Goal: Check status: Check status

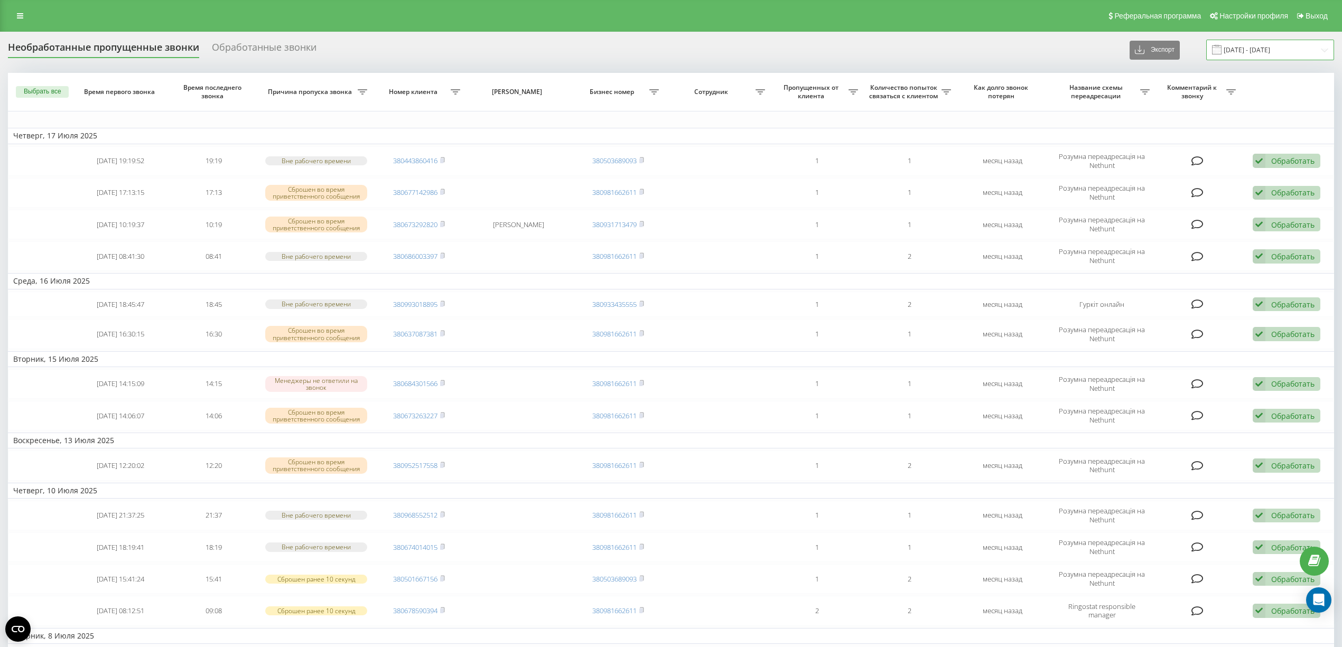
click at [1253, 51] on input "17.06.2025 - 17.07.2025" at bounding box center [1271, 50] width 128 height 21
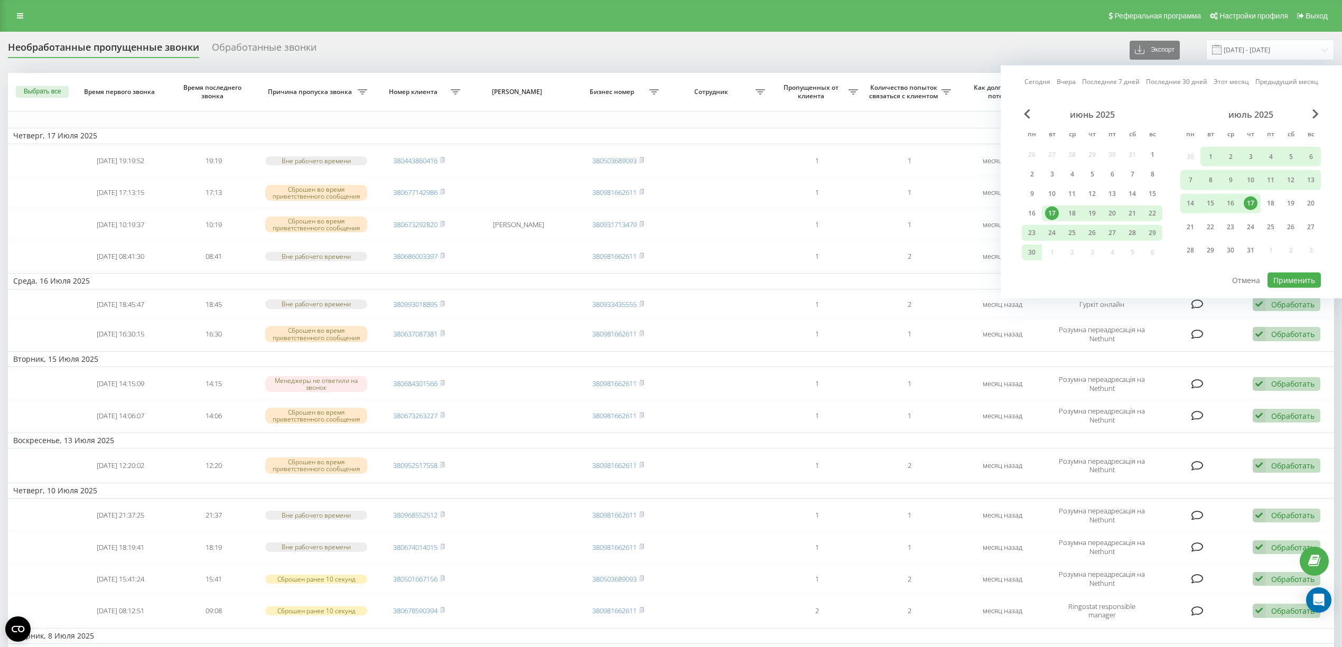
click at [1067, 80] on link "Вчера" at bounding box center [1066, 82] width 19 height 10
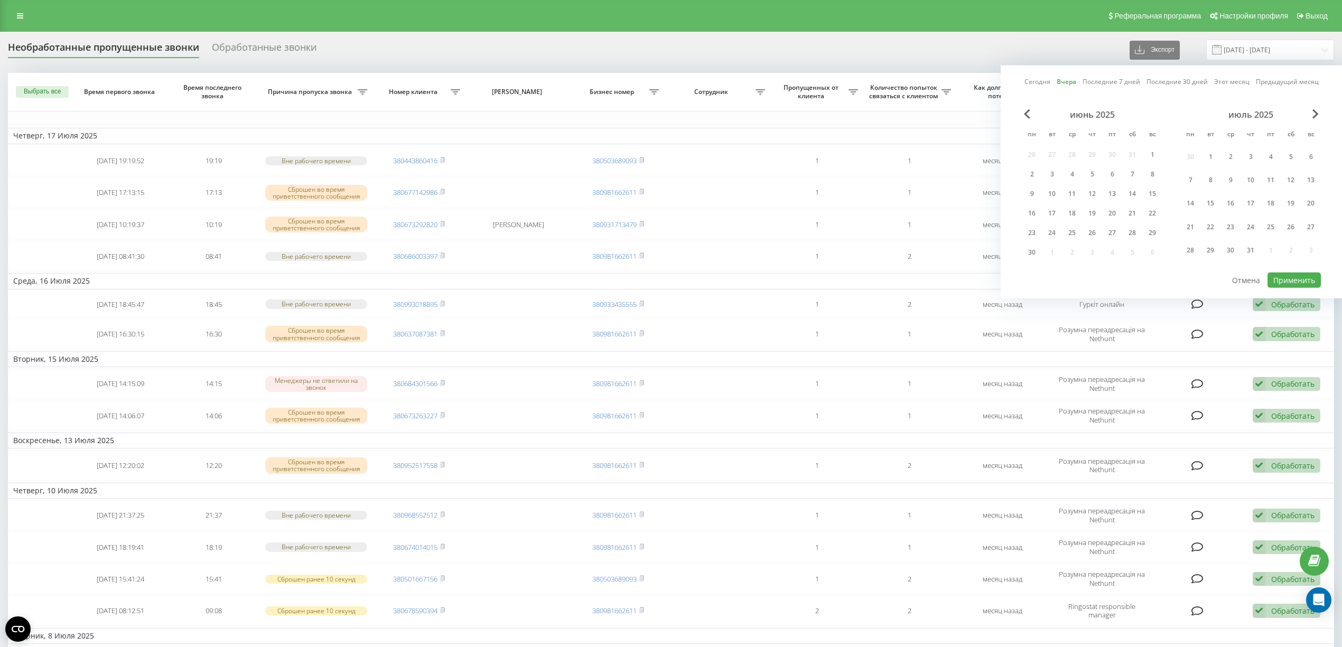
click at [1032, 78] on link "Сегодня" at bounding box center [1038, 82] width 26 height 10
click at [1069, 79] on link "Вчера" at bounding box center [1066, 82] width 19 height 10
click at [1295, 282] on button "Применить" at bounding box center [1294, 280] width 53 height 15
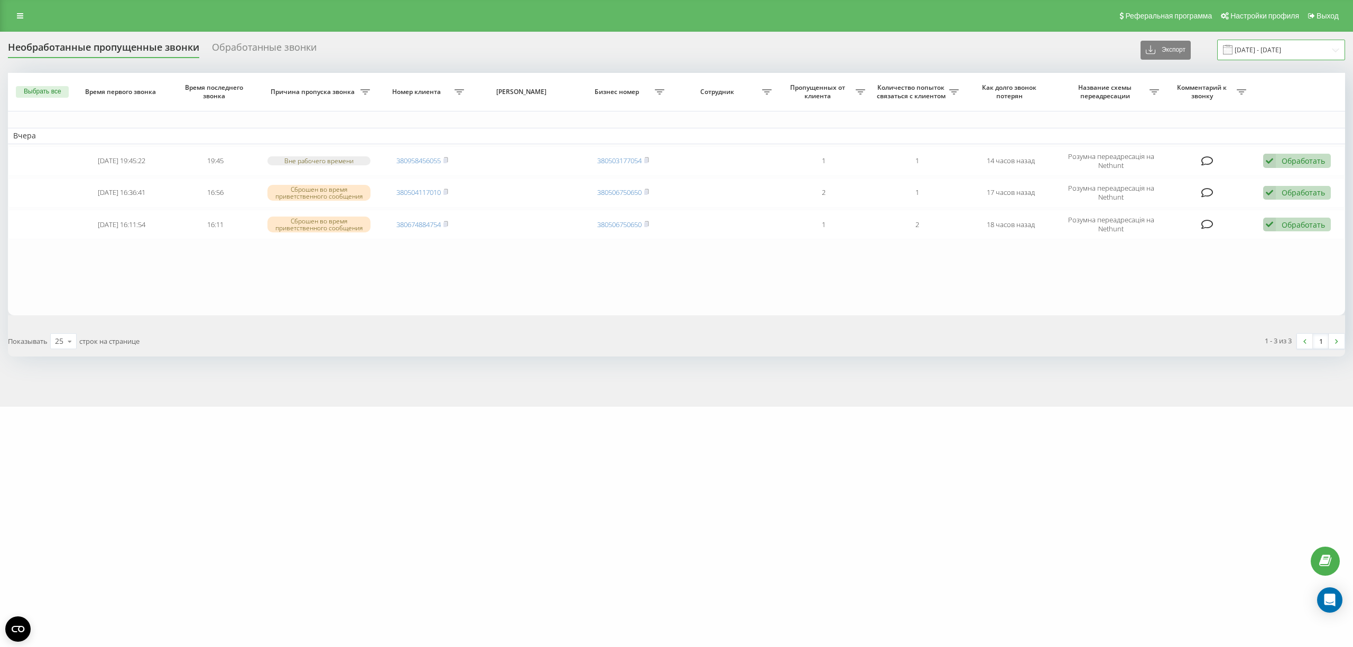
click at [1269, 42] on input "18.08.2025 - 18.08.2025" at bounding box center [1281, 50] width 128 height 21
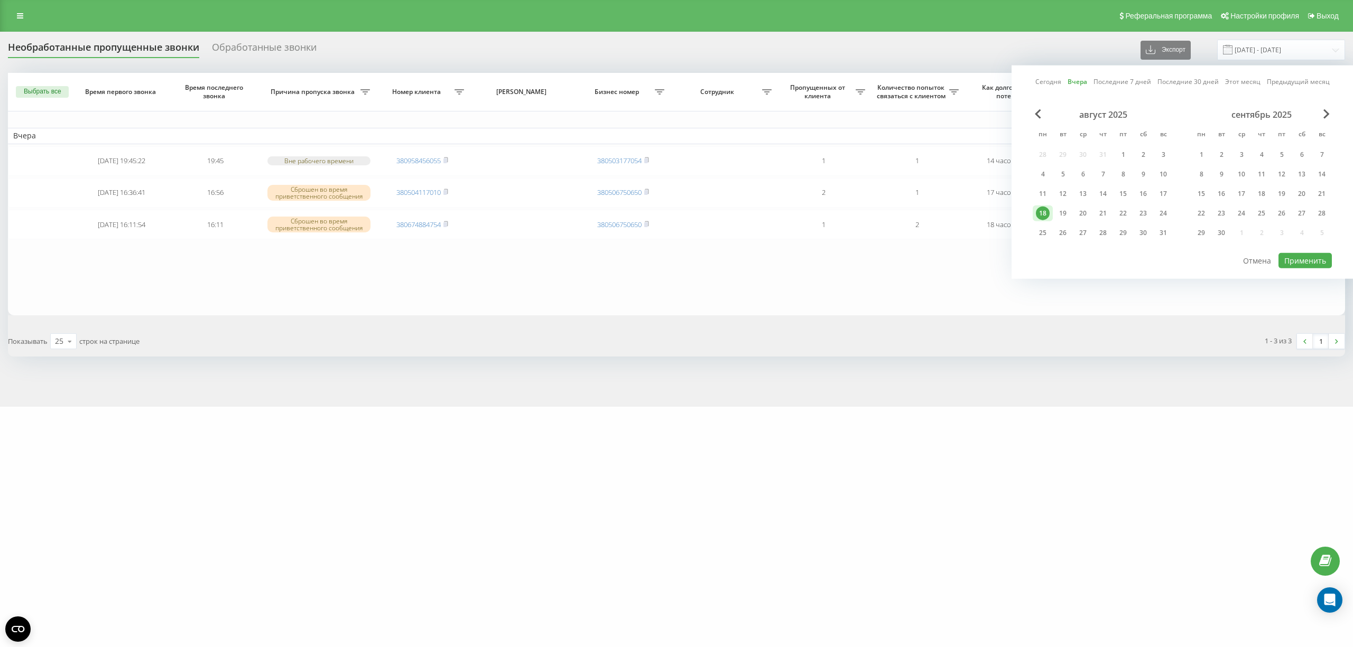
click at [1050, 79] on link "Сегодня" at bounding box center [1048, 82] width 26 height 10
click at [1045, 207] on div "18" at bounding box center [1043, 214] width 14 height 14
click at [1060, 208] on div "19" at bounding box center [1063, 214] width 14 height 14
drag, startPoint x: 1295, startPoint y: 258, endPoint x: 1283, endPoint y: 257, distance: 11.7
click at [1295, 259] on button "Применить" at bounding box center [1304, 260] width 53 height 15
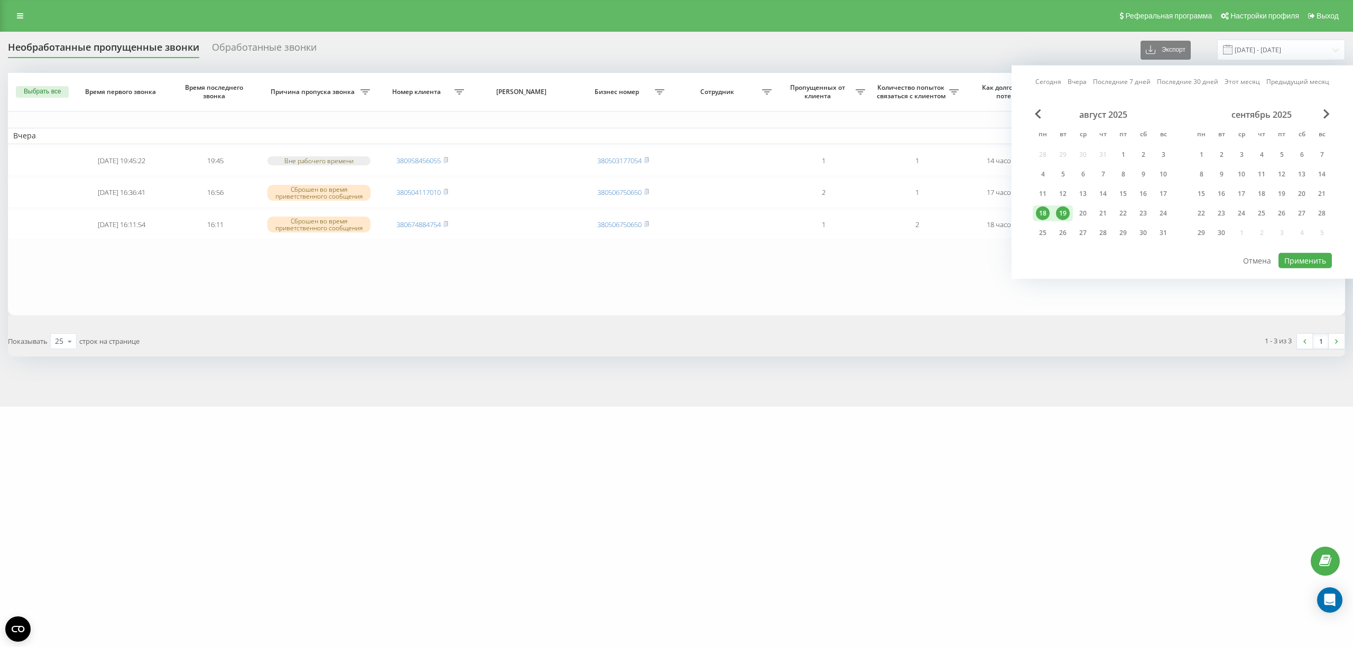
type input "18.08.2025 - 19.08.2025"
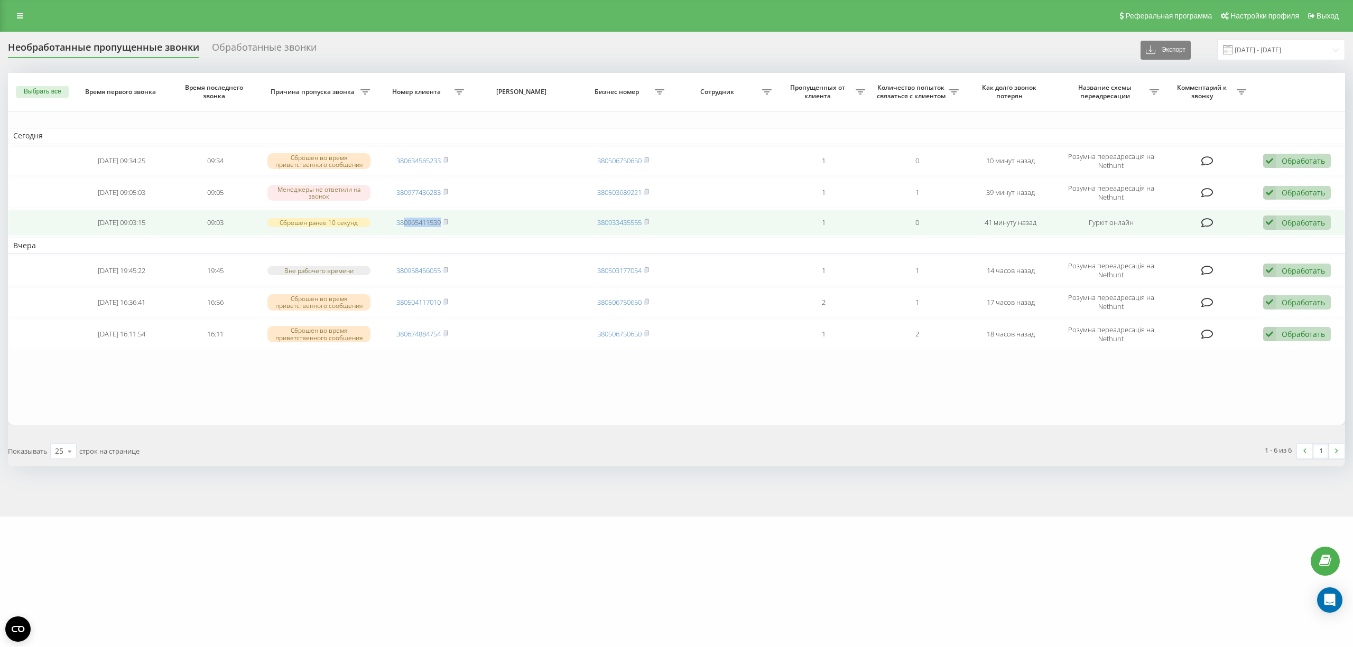
drag, startPoint x: 444, startPoint y: 224, endPoint x: 403, endPoint y: 228, distance: 41.4
click at [403, 228] on td "380965411539" at bounding box center [423, 223] width 94 height 26
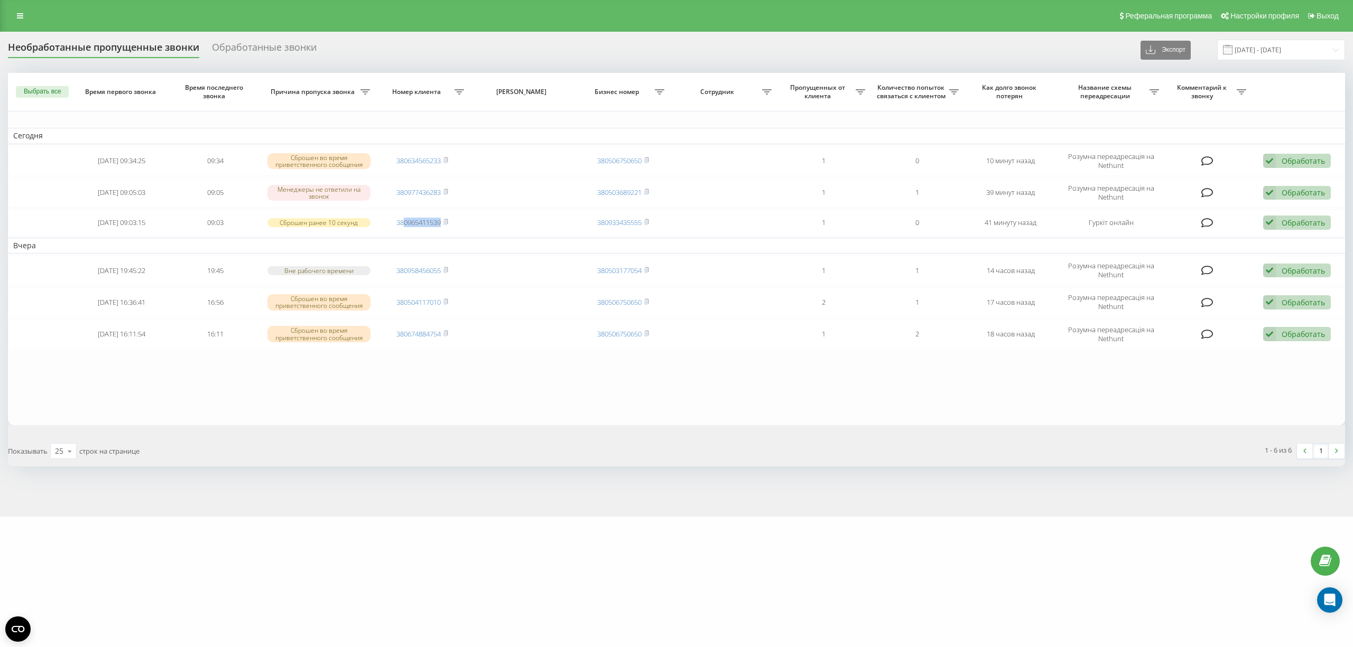
copy link "0965411539"
